Goal: Task Accomplishment & Management: Manage account settings

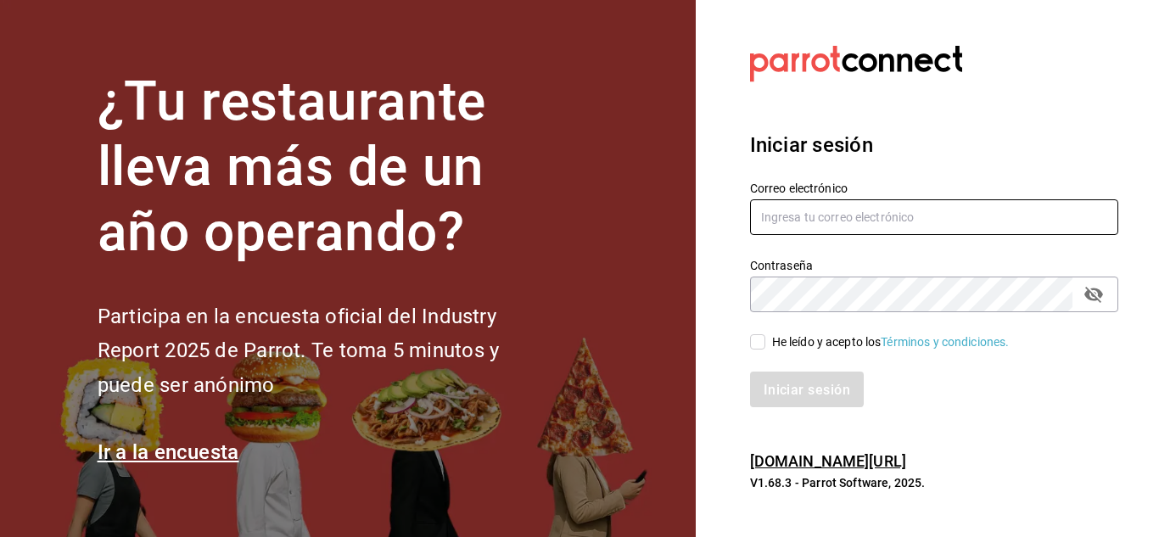
click at [903, 207] on input "text" at bounding box center [934, 217] width 368 height 36
paste input "[EMAIL_ADDRESS][PERSON_NAME][DOMAIN_NAME]"
type input "[EMAIL_ADDRESS][PERSON_NAME][DOMAIN_NAME]"
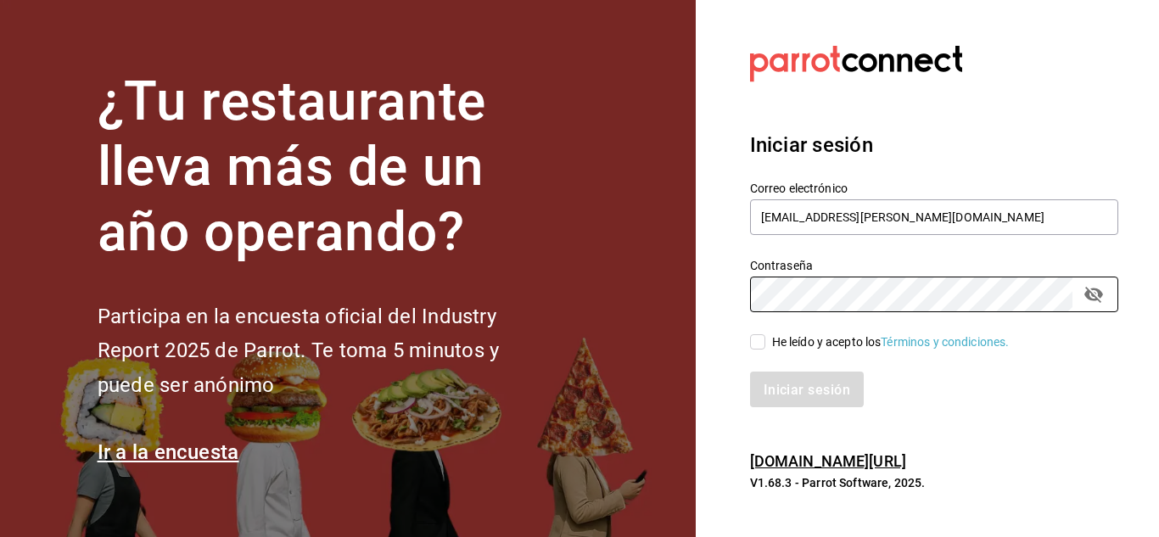
click at [759, 343] on input "He leído y acepto los Términos y condiciones." at bounding box center [757, 341] width 15 height 15
checkbox input "true"
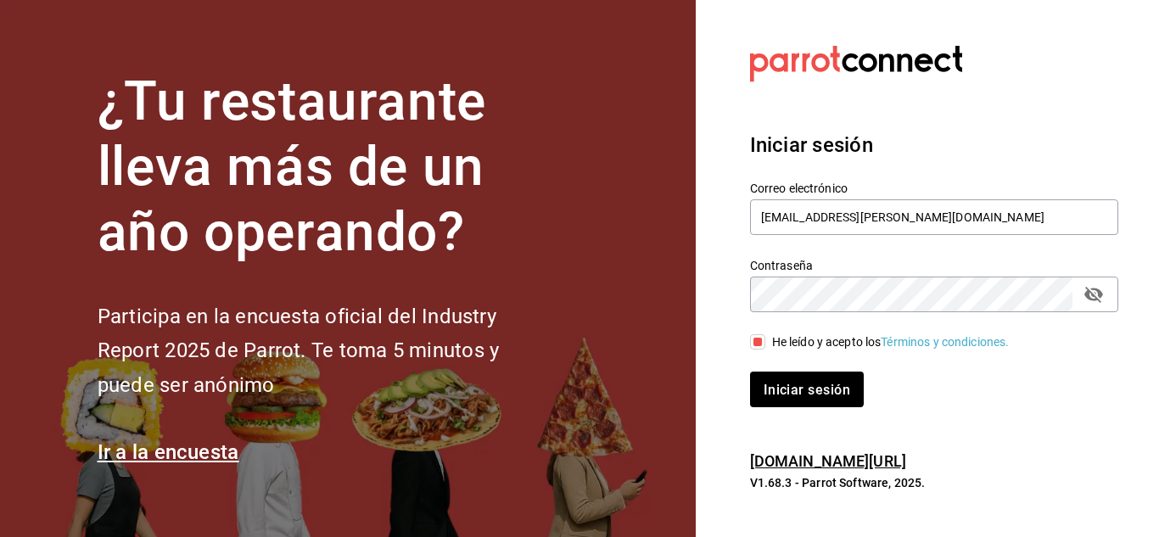
click at [1095, 295] on icon "campo de contraseña" at bounding box center [1093, 295] width 19 height 16
click at [811, 388] on font "Iniciar sesión" at bounding box center [807, 389] width 87 height 16
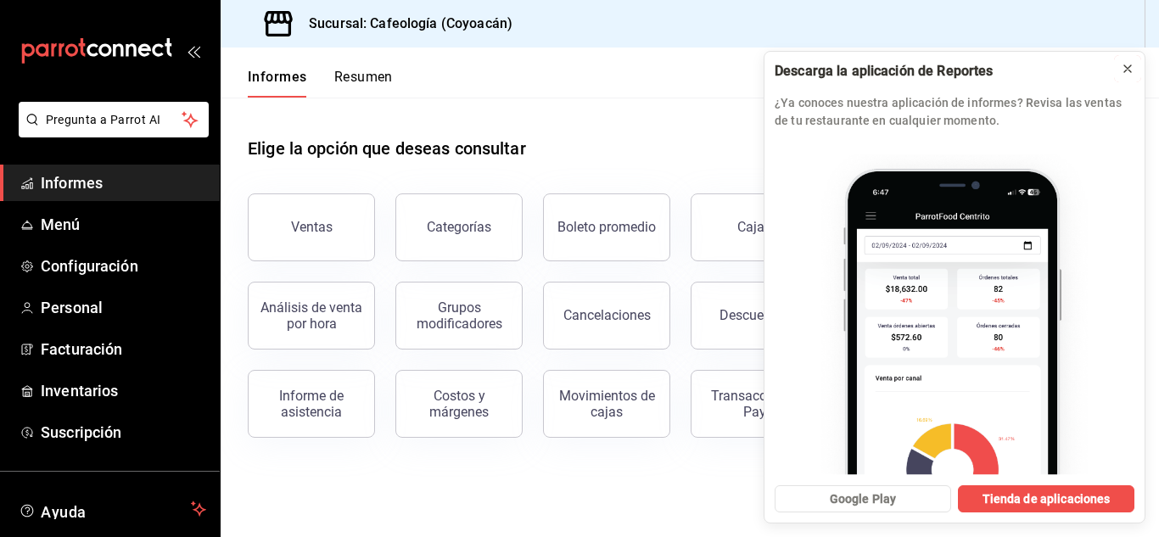
click at [1129, 65] on icon at bounding box center [1128, 69] width 14 height 14
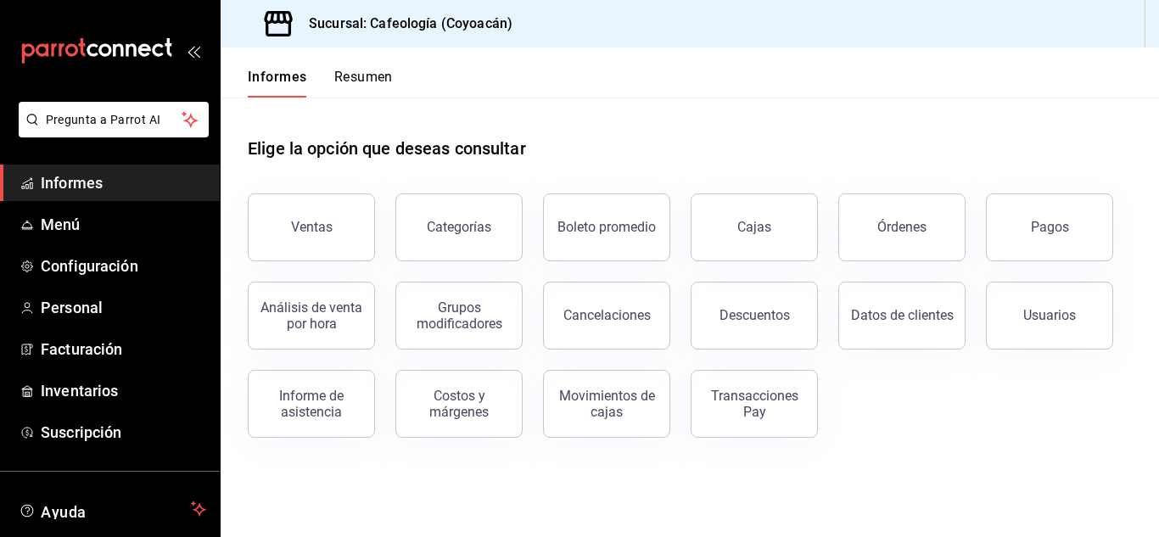
click at [310, 227] on font "Ventas" at bounding box center [312, 227] width 42 height 16
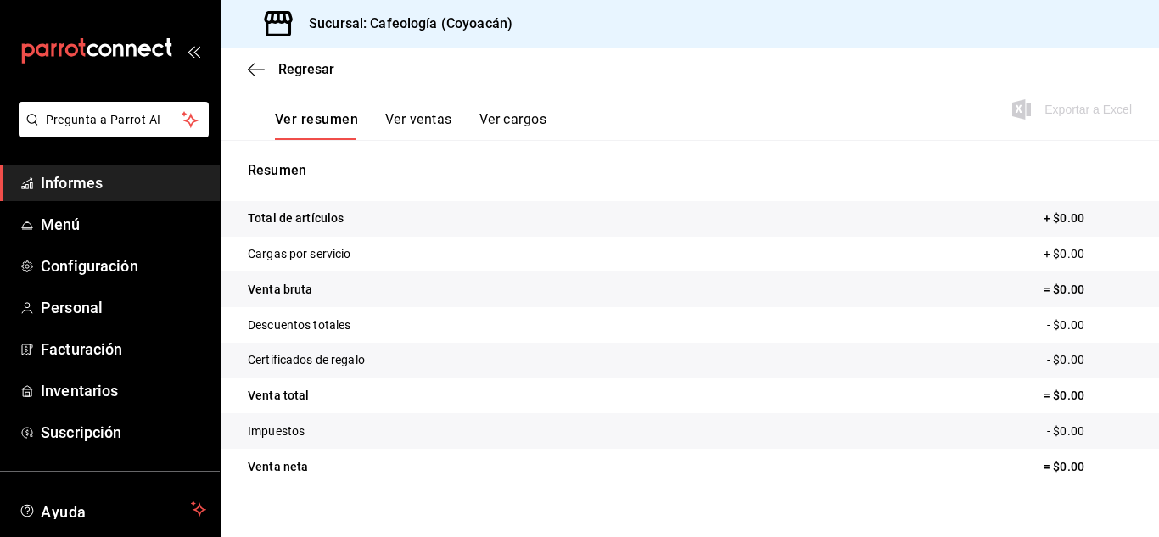
scroll to position [249, 0]
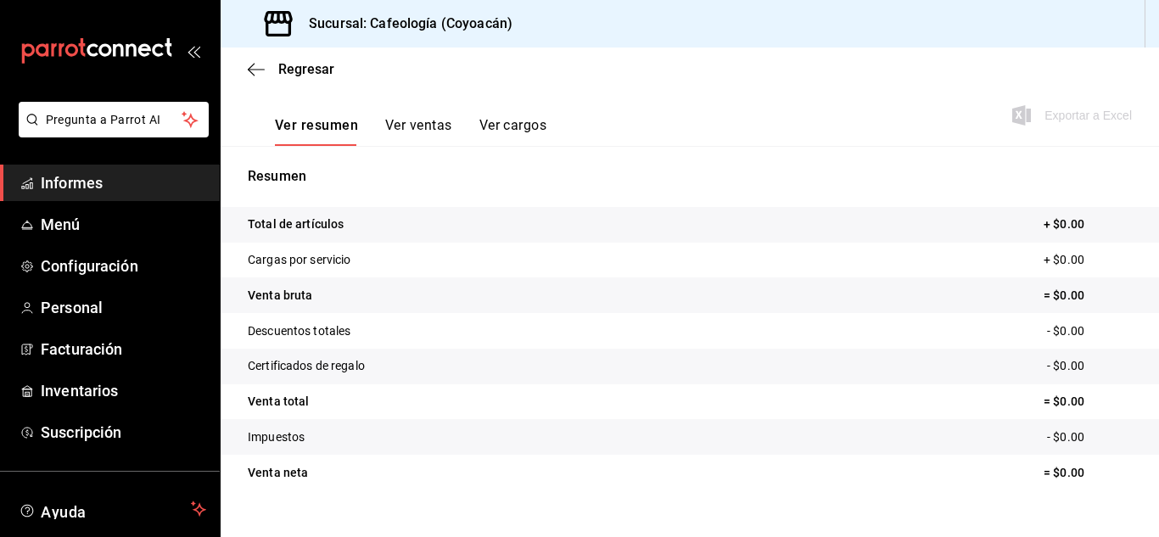
click at [113, 51] on icon "carpetas de buzón" at bounding box center [118, 50] width 10 height 13
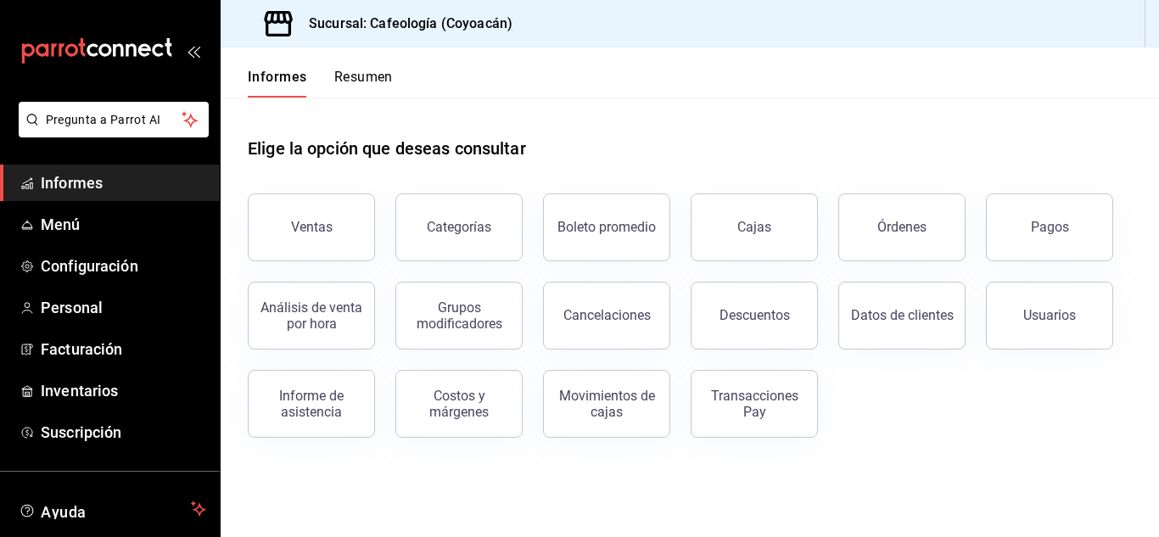
click at [509, 20] on font "Sucursal: Cafeología (Coyoacán)" at bounding box center [411, 23] width 204 height 16
click at [93, 264] on font "Configuración" at bounding box center [90, 266] width 98 height 18
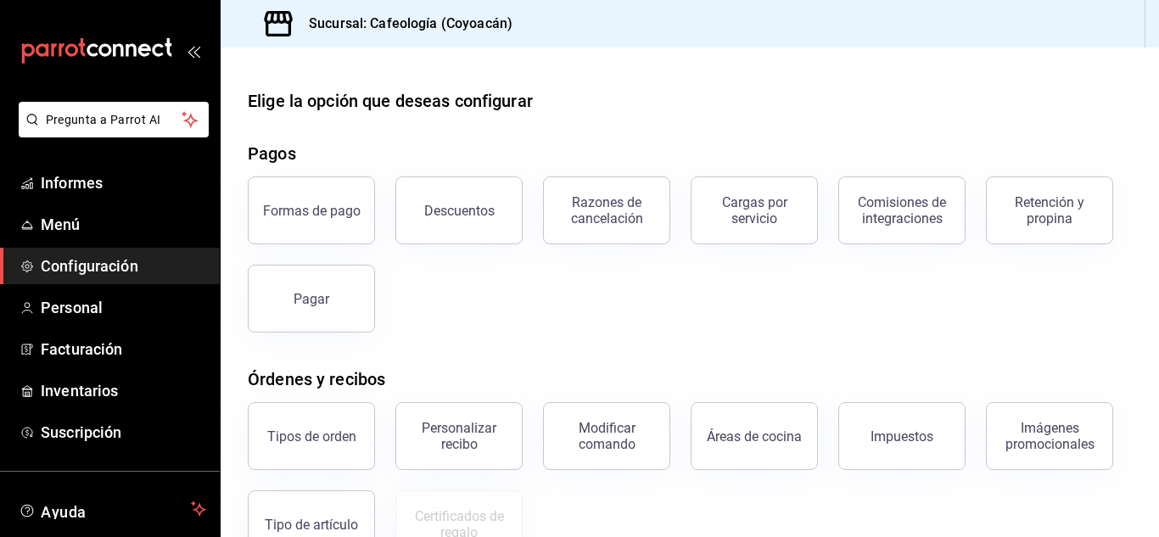
click at [193, 47] on icon "abrir_cajón_menú" at bounding box center [194, 51] width 14 height 14
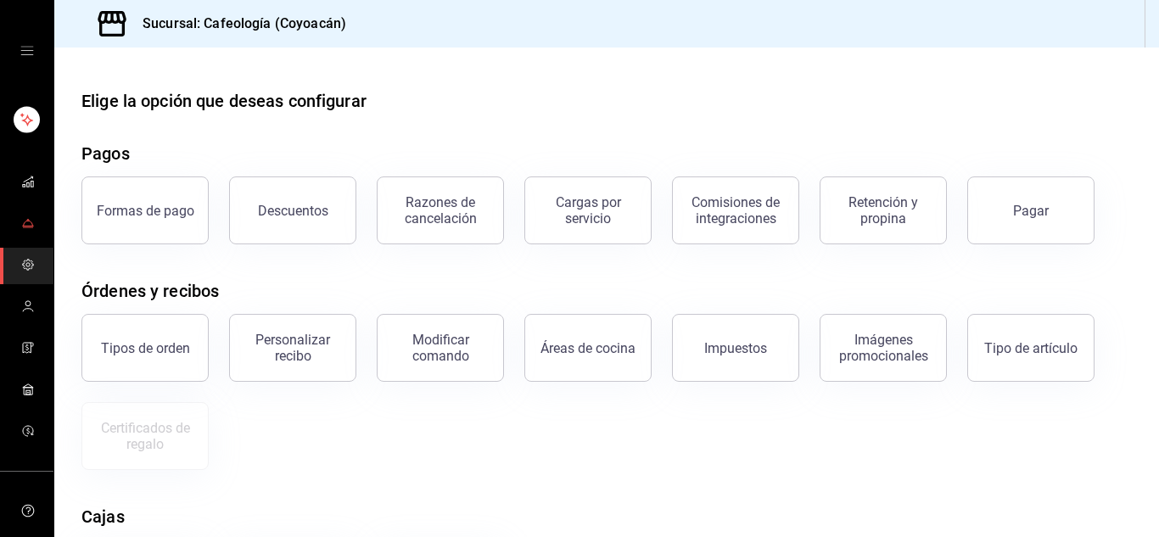
click at [21, 230] on span "carpetas de buzón" at bounding box center [28, 224] width 14 height 23
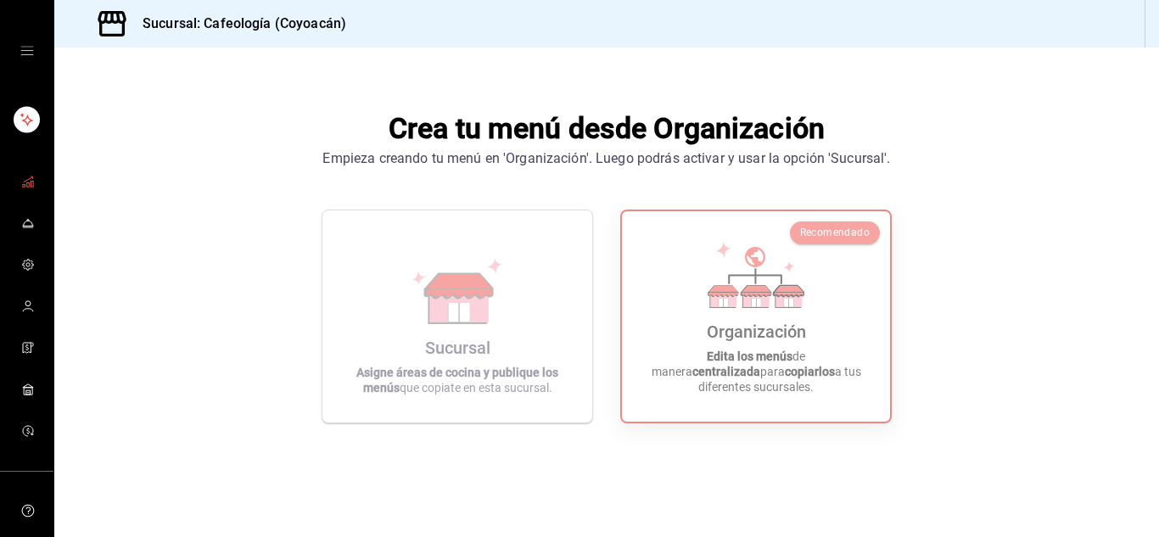
click at [26, 185] on rect "carpetas de buzón" at bounding box center [27, 185] width 3 height 4
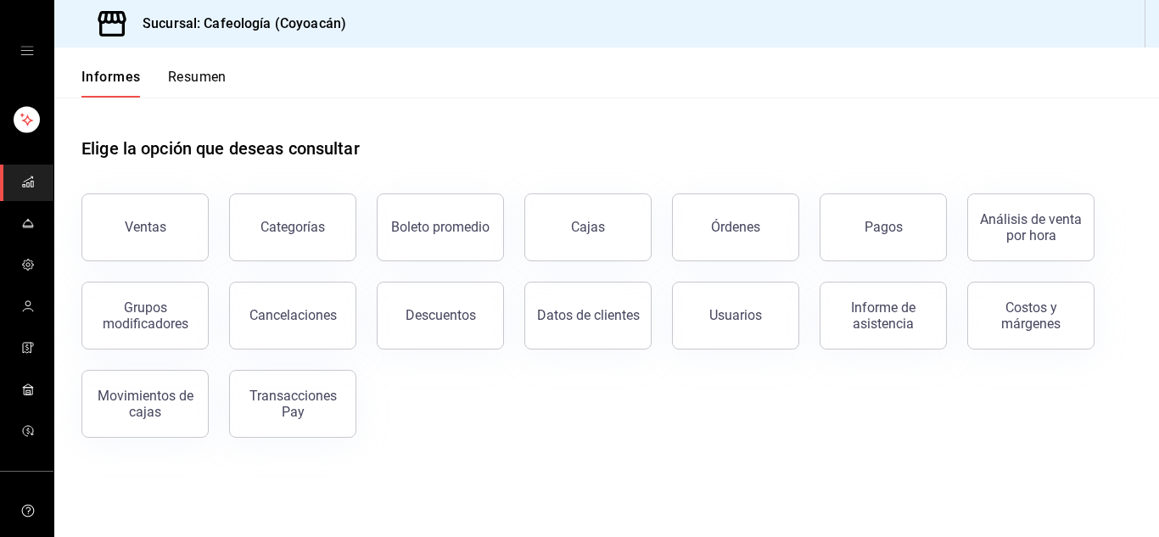
click at [21, 54] on icon "cajón abierto" at bounding box center [26, 51] width 13 height 8
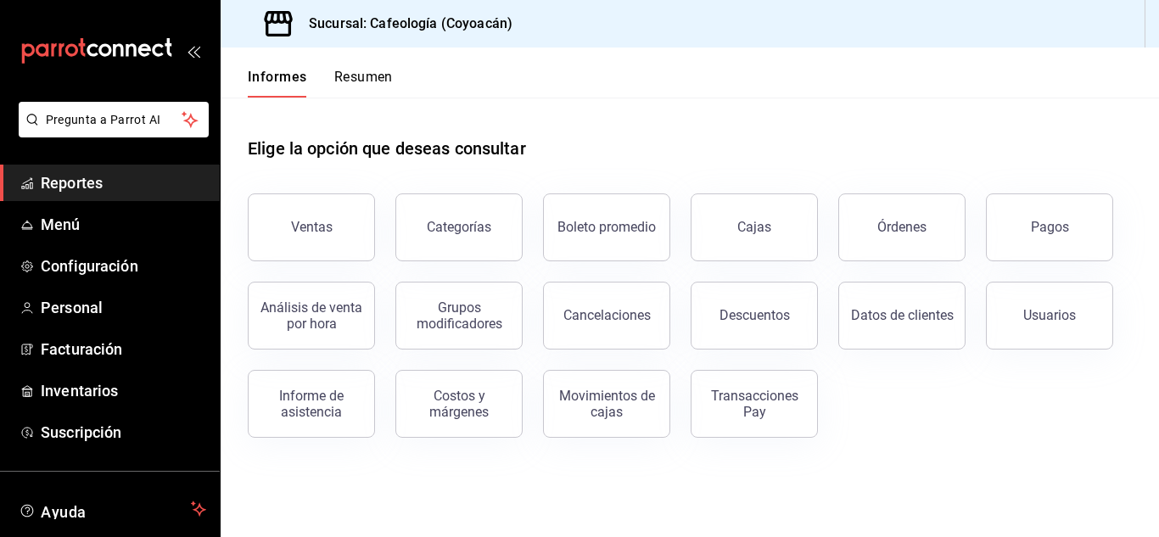
click at [38, 48] on icon "carpetas de buzón" at bounding box center [96, 50] width 153 height 25
